Goal: Task Accomplishment & Management: Manage account settings

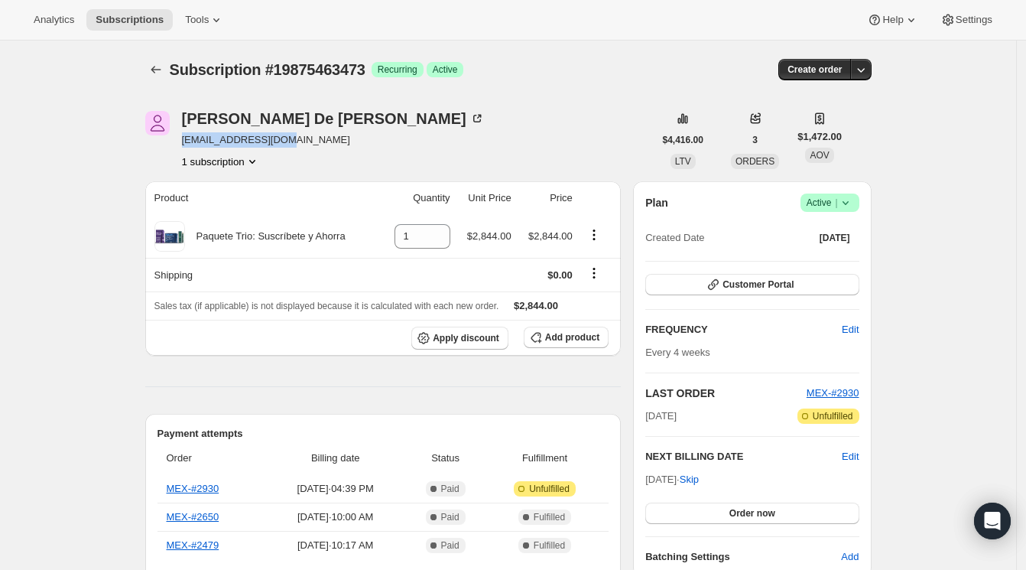
drag, startPoint x: 291, startPoint y: 141, endPoint x: 176, endPoint y: 143, distance: 114.7
click at [176, 143] on div "Angel Azai De Leo Ramiro azaideleo@hmail.com 1 subscription" at bounding box center [399, 140] width 509 height 58
copy span "azaideleo@hmail.com"
click at [245, 166] on button "1 subscription" at bounding box center [221, 161] width 78 height 15
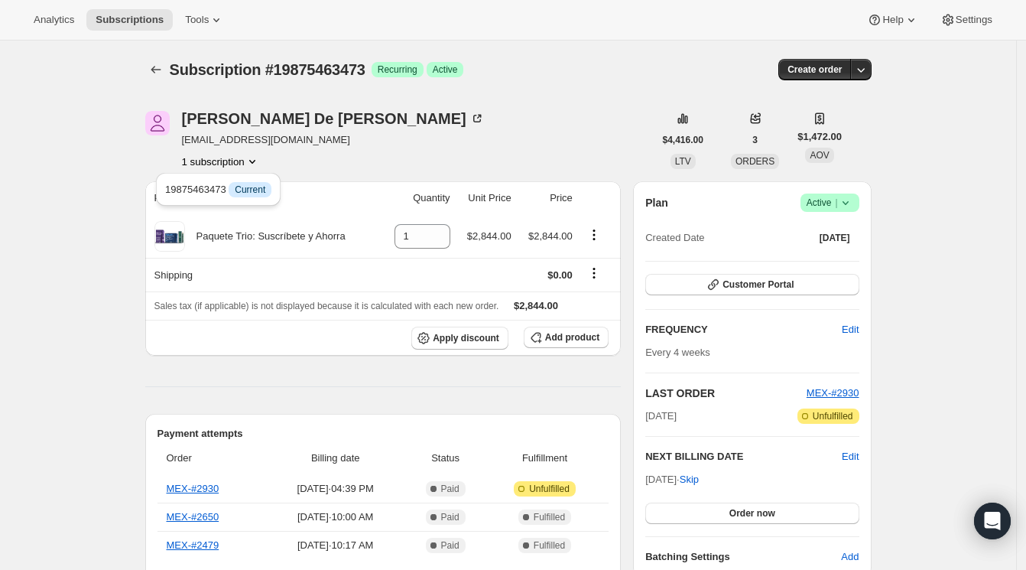
click at [319, 163] on div "1 subscription" at bounding box center [333, 161] width 303 height 15
drag, startPoint x: 177, startPoint y: 114, endPoint x: 386, endPoint y: 116, distance: 209.6
click at [386, 116] on div "Angel Azai De Leo Ramiro azaideleo@hmail.com 1 subscription" at bounding box center [399, 140] width 509 height 58
copy div "Angel Azai De Leo Ramiro"
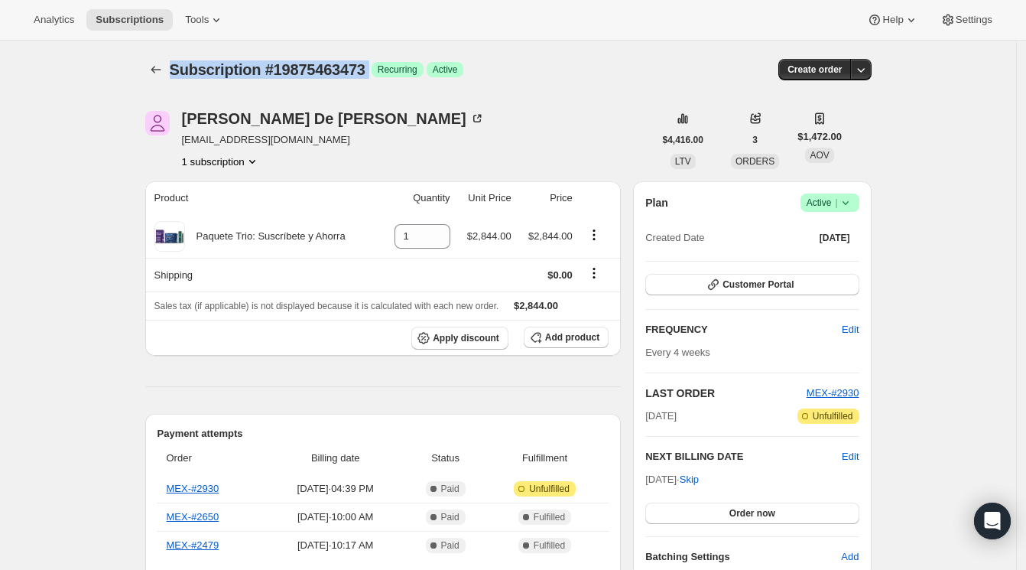
drag, startPoint x: 378, startPoint y: 67, endPoint x: 171, endPoint y: 72, distance: 207.3
click at [171, 72] on div "Subscription #19875463473 Success Recurring Success Active" at bounding box center [391, 69] width 443 height 21
copy div "Subscription #19875463473 Success"
click at [372, 93] on div "Subscription #19875463473. This page is ready Subscription #19875463473 Success…" at bounding box center [508, 70] width 727 height 58
drag, startPoint x: 378, startPoint y: 70, endPoint x: 265, endPoint y: 71, distance: 112.4
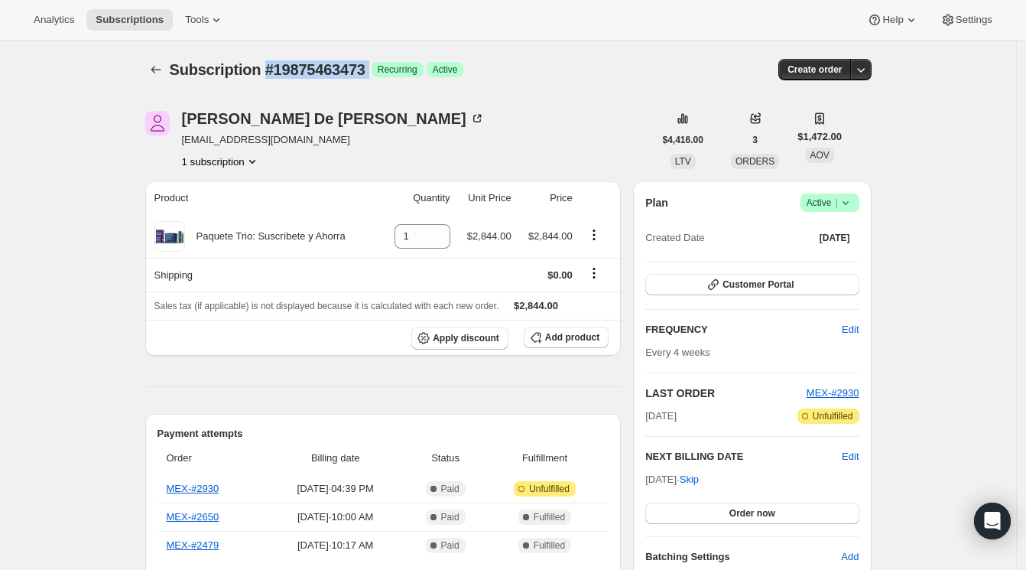
click at [265, 71] on div "Subscription #19875463473 Success Recurring Success Active" at bounding box center [391, 69] width 443 height 21
copy div "#19875463473 Success"
click at [366, 123] on div "Angel Azai De Leo Ramiro" at bounding box center [333, 118] width 303 height 15
drag, startPoint x: 292, startPoint y: 142, endPoint x: 179, endPoint y: 148, distance: 113.3
click at [179, 148] on div "Angel Azai De Leo Ramiro azaideleo@hmail.com 1 subscription" at bounding box center [399, 140] width 509 height 58
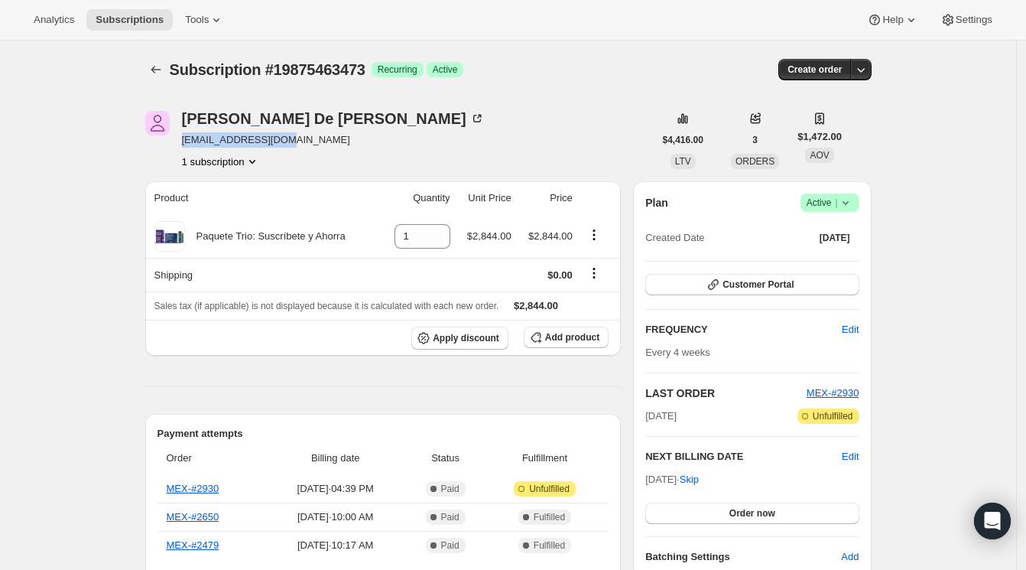
copy span "azaideleo@hmail.com"
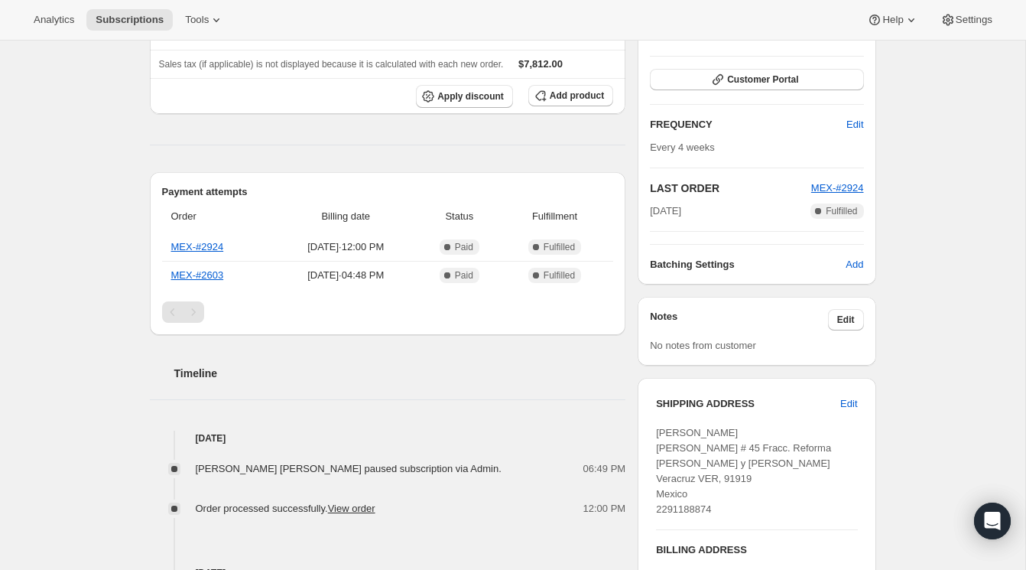
scroll to position [241, 0]
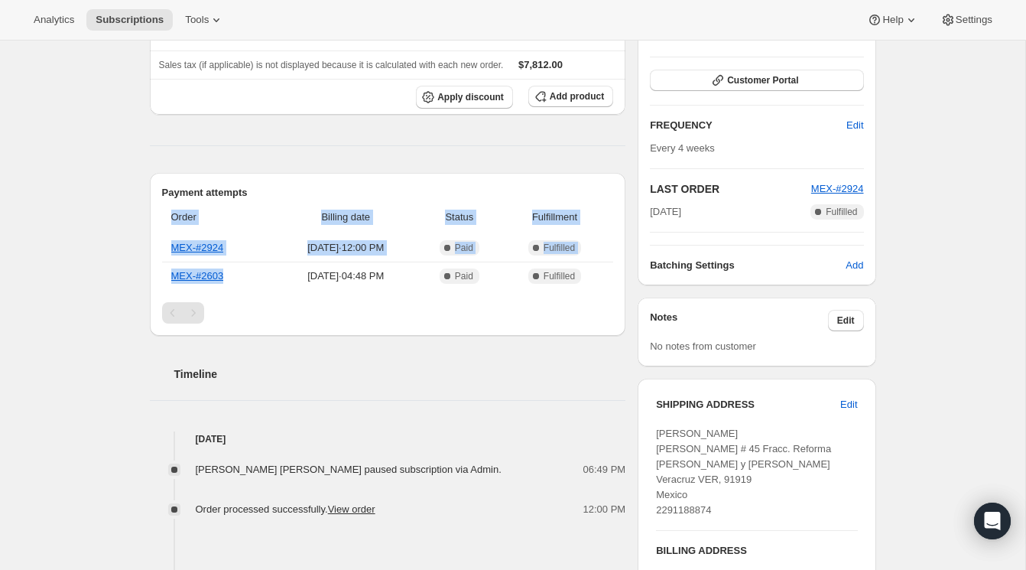
drag, startPoint x: 242, startPoint y: 278, endPoint x: 153, endPoint y: 280, distance: 88.7
click at [153, 280] on div "Payment attempts Order Billing date Status Fulfillment MEX-#2924 [DATE] · 12:00…" at bounding box center [388, 254] width 476 height 163
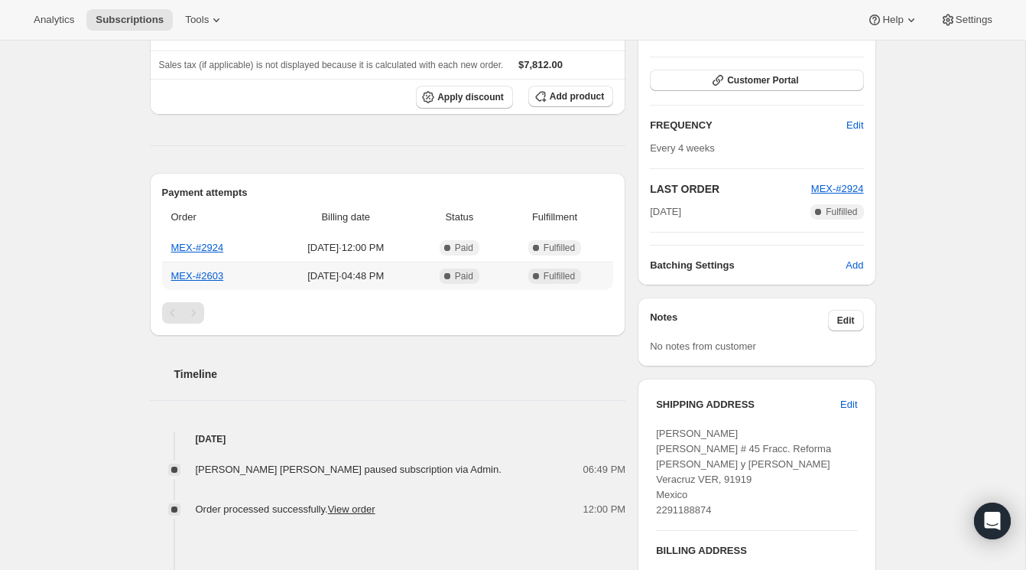
click at [382, 284] on td "[DATE] · 04:48 PM" at bounding box center [346, 276] width 145 height 28
drag, startPoint x: 421, startPoint y: 273, endPoint x: 172, endPoint y: 278, distance: 248.6
click at [172, 278] on tr "MEX-#2603 [DATE] · 04:48 PM Complete Paid Complete Fulfilled" at bounding box center [388, 276] width 452 height 28
copy tr "MEX-#2603 [DATE] · 04:48 PM"
